Goal: Task Accomplishment & Management: Use online tool/utility

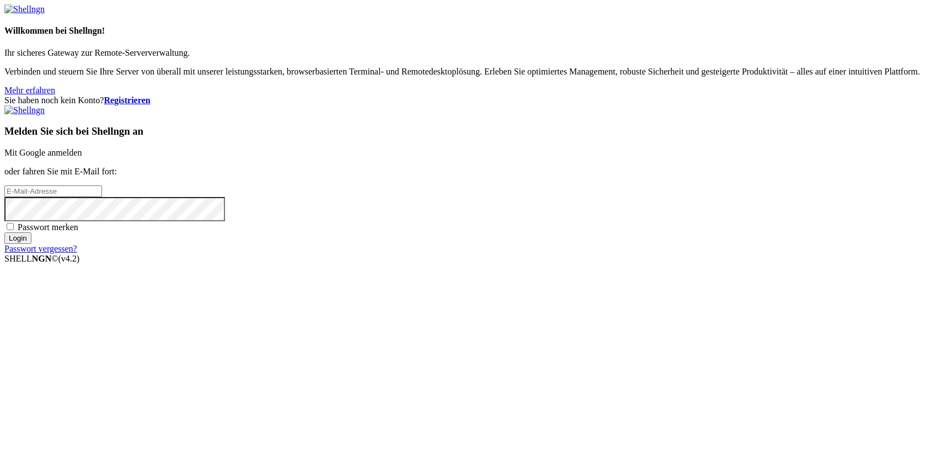
click at [82, 157] on link "Mit Google anmelden" at bounding box center [42, 152] width 77 height 9
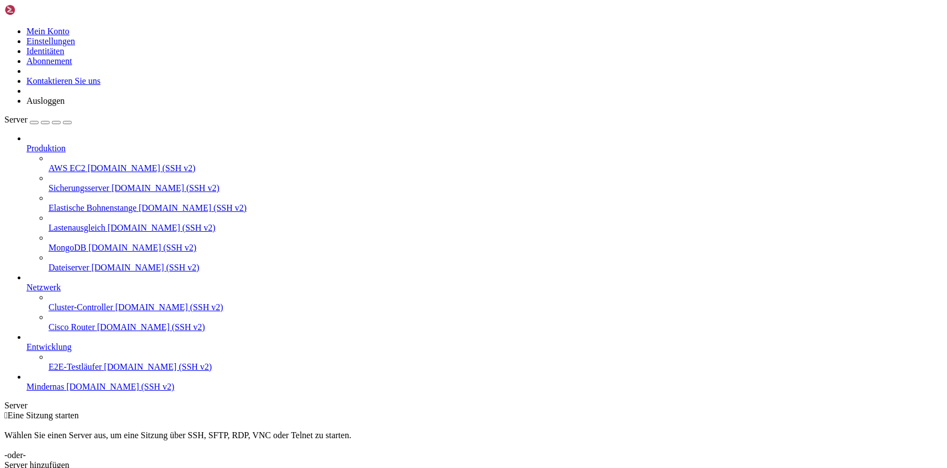
click at [53, 391] on font "Mindernas" at bounding box center [44, 386] width 37 height 9
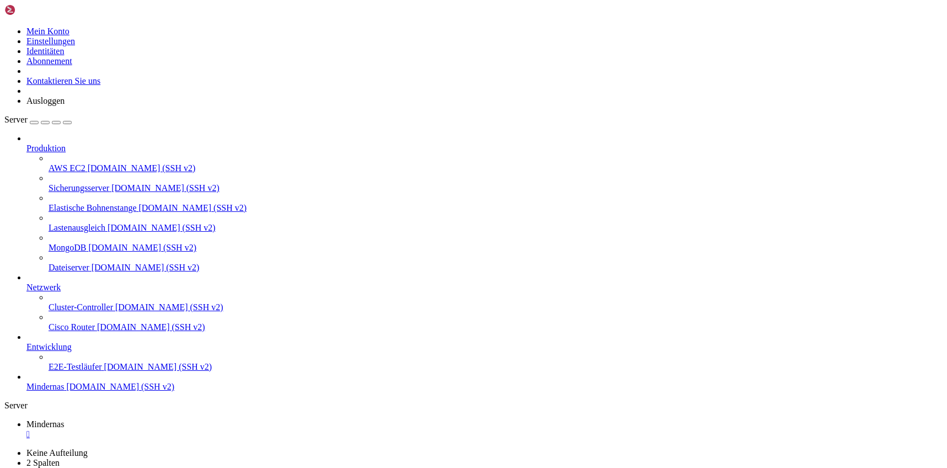
drag, startPoint x: 552, startPoint y: 172, endPoint x: 514, endPoint y: 137, distance: 51.5
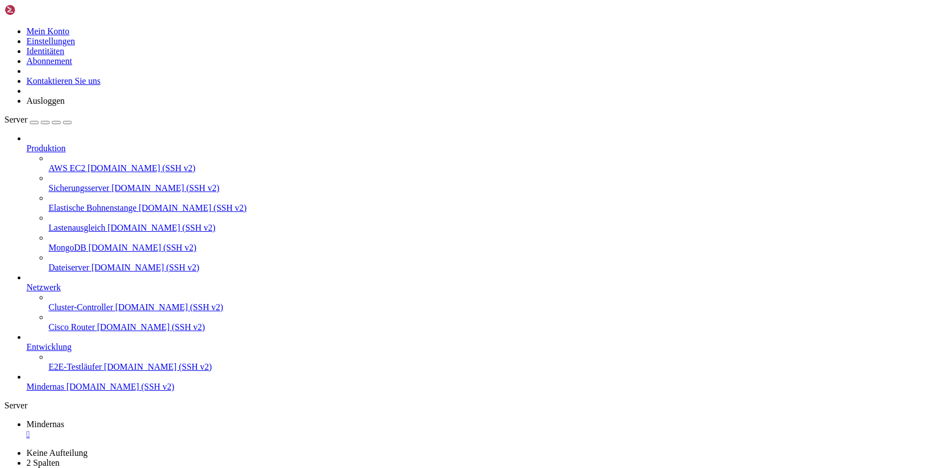
drag, startPoint x: 62, startPoint y: 792, endPoint x: 259, endPoint y: 736, distance: 204.7
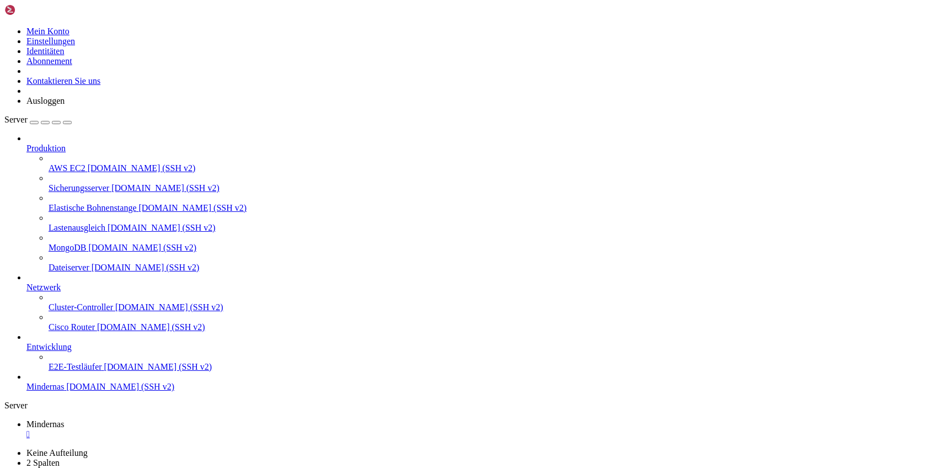
drag, startPoint x: 103, startPoint y: 1006, endPoint x: 113, endPoint y: 1015, distance: 13.3
drag, startPoint x: 604, startPoint y: 974, endPoint x: 598, endPoint y: 978, distance: 6.4
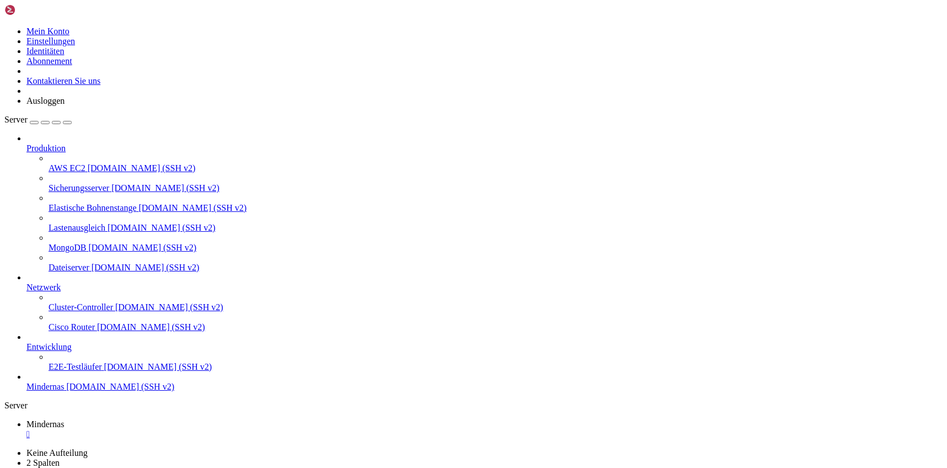
scroll to position [3295, 0]
drag, startPoint x: 113, startPoint y: 997, endPoint x: 230, endPoint y: 1002, distance: 117.0
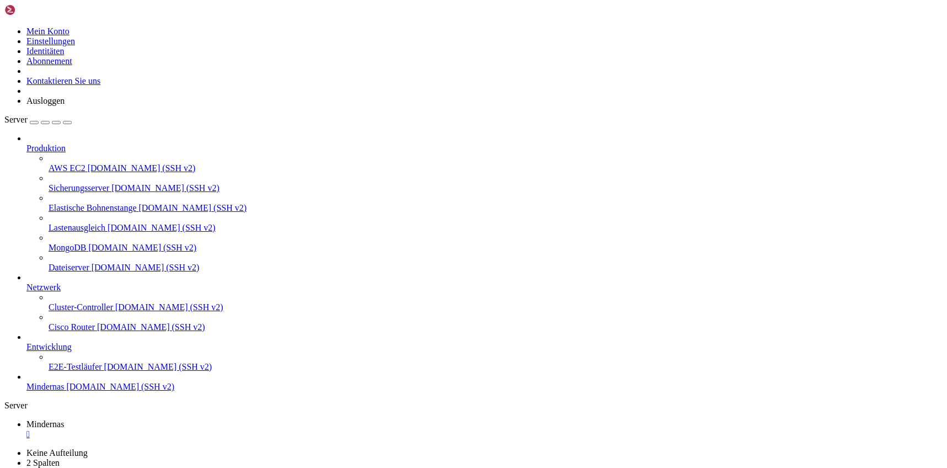
drag, startPoint x: 87, startPoint y: 1004, endPoint x: 9, endPoint y: 714, distance: 300.3
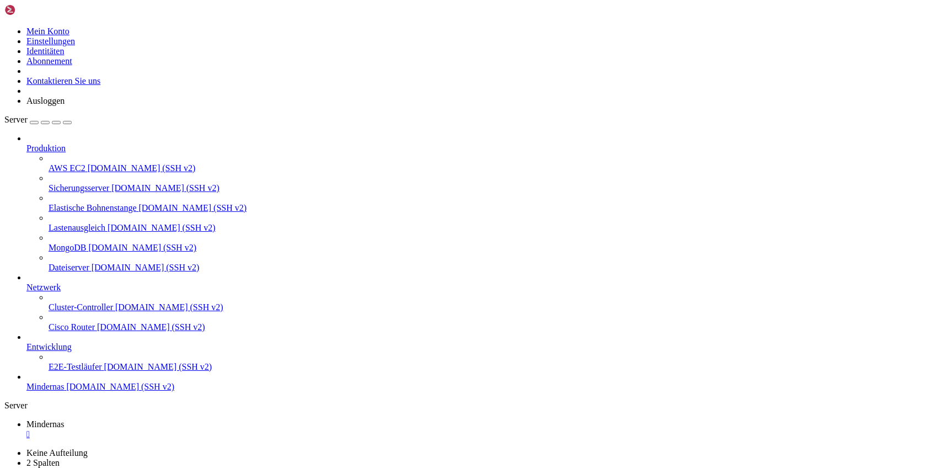
drag, startPoint x: 126, startPoint y: 1004, endPoint x: 52, endPoint y: 855, distance: 166.0
drag, startPoint x: 240, startPoint y: 1055, endPoint x: 232, endPoint y: 1052, distance: 8.9
drag, startPoint x: 232, startPoint y: 1052, endPoint x: 76, endPoint y: 1015, distance: 160.8
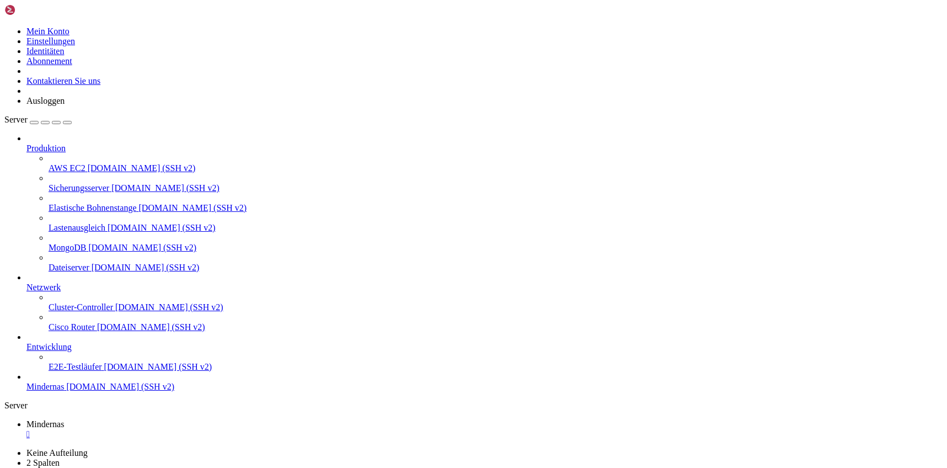
scroll to position [4457, 0]
drag, startPoint x: 124, startPoint y: 1005, endPoint x: 76, endPoint y: 979, distance: 55.0
drag, startPoint x: 14, startPoint y: 1001, endPoint x: -24, endPoint y: 764, distance: 240.1
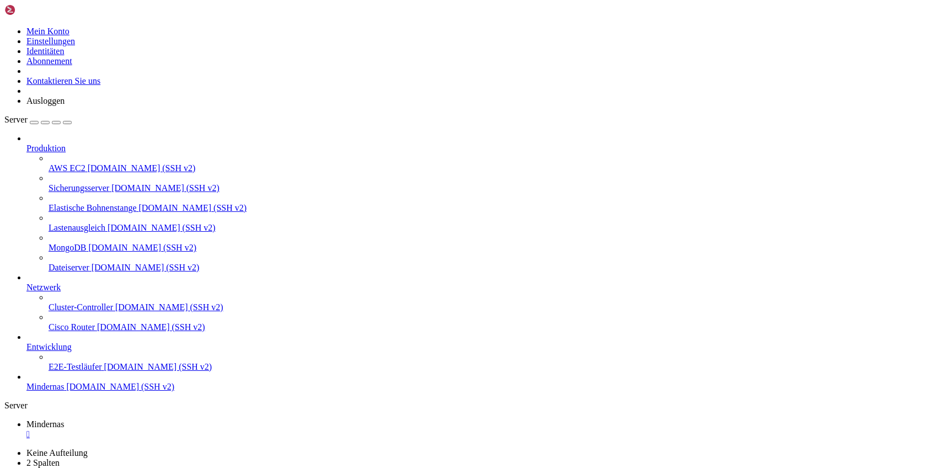
drag, startPoint x: 8, startPoint y: 864, endPoint x: 52, endPoint y: 922, distance: 72.8
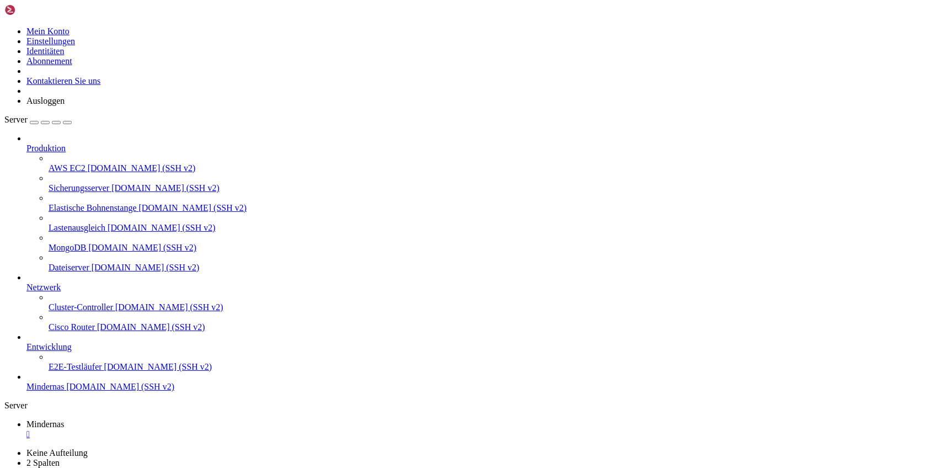
drag, startPoint x: 9, startPoint y: 853, endPoint x: 330, endPoint y: 998, distance: 351.4
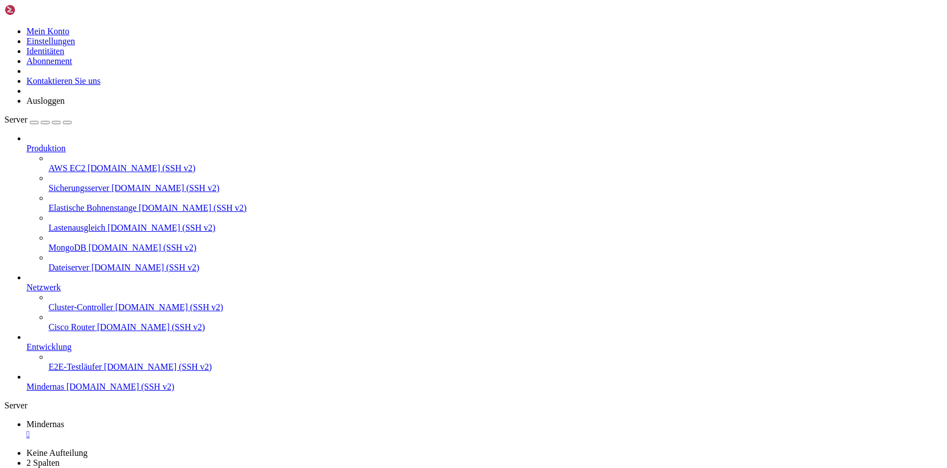
drag, startPoint x: 154, startPoint y: 1000, endPoint x: 147, endPoint y: 1011, distance: 13.6
drag, startPoint x: 129, startPoint y: 994, endPoint x: 101, endPoint y: 991, distance: 28.2
